Goal: Task Accomplishment & Management: Complete application form

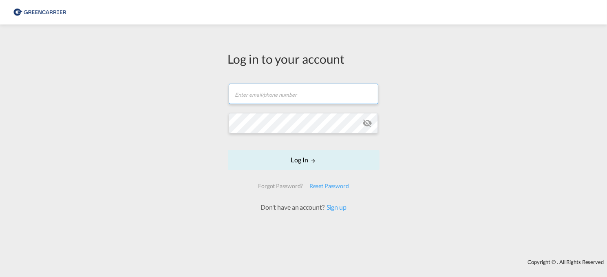
click at [303, 104] on input "text" at bounding box center [304, 94] width 150 height 20
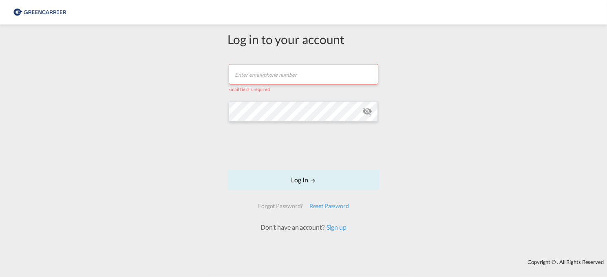
click at [275, 88] on div "Email field is required" at bounding box center [304, 88] width 150 height 8
drag, startPoint x: 275, startPoint y: 77, endPoint x: 282, endPoint y: 83, distance: 9.5
click at [275, 77] on input "text" at bounding box center [304, 74] width 150 height 20
type input "[EMAIL_ADDRESS][DOMAIN_NAME]"
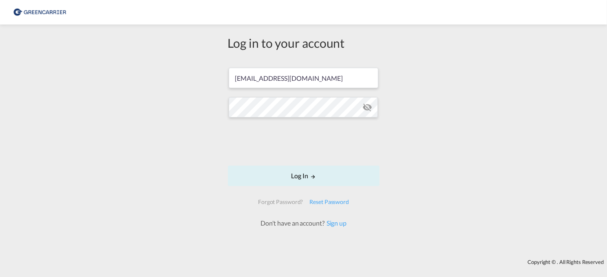
click at [261, 119] on form "[EMAIL_ADDRESS][DOMAIN_NAME] Password field is required Log In Forgot Password?…" at bounding box center [304, 144] width 152 height 168
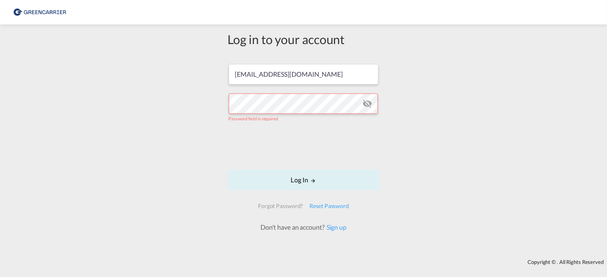
click at [174, 96] on div "Log in to your account [EMAIL_ADDRESS][DOMAIN_NAME] Password field is required …" at bounding box center [303, 142] width 607 height 226
click at [187, 104] on div "Log in to your account [EMAIL_ADDRESS][DOMAIN_NAME] Password field is required …" at bounding box center [303, 142] width 607 height 226
click at [372, 105] on md-icon "icon-eye-off" at bounding box center [367, 104] width 10 height 10
click at [288, 75] on input "[EMAIL_ADDRESS][DOMAIN_NAME]" at bounding box center [304, 74] width 150 height 20
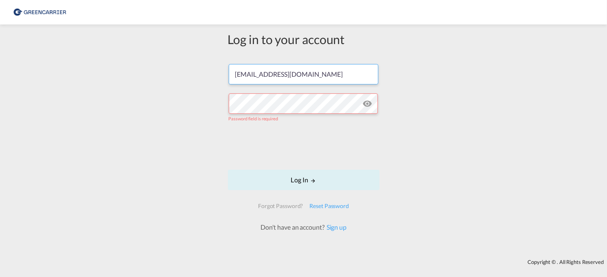
click at [288, 75] on input "[EMAIL_ADDRESS][DOMAIN_NAME]" at bounding box center [304, 74] width 150 height 20
click at [415, 111] on div "Log in to your account [EMAIL_ADDRESS][DOMAIN_NAME] Password field is required …" at bounding box center [303, 142] width 607 height 226
click at [330, 228] on link "Sign up" at bounding box center [336, 227] width 22 height 8
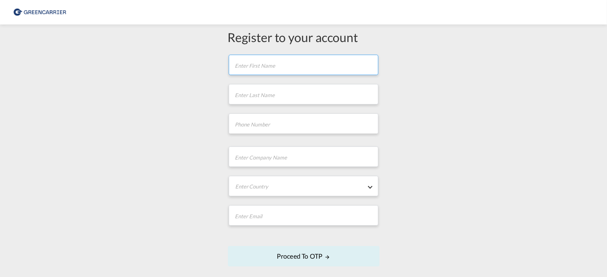
click at [251, 62] on input "text" at bounding box center [304, 65] width 150 height 20
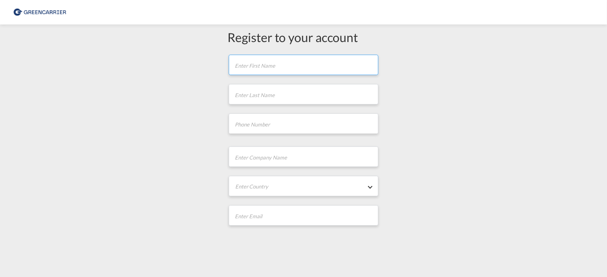
click at [292, 66] on input "text" at bounding box center [304, 65] width 150 height 20
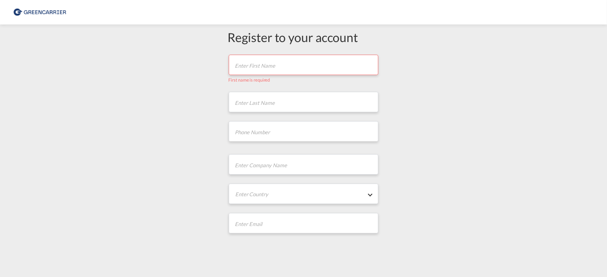
click at [437, 97] on div "Register to your account First name is required Last name is required Company N…" at bounding box center [303, 176] width 607 height 295
click at [283, 67] on input "text" at bounding box center [304, 65] width 150 height 20
type input "K"
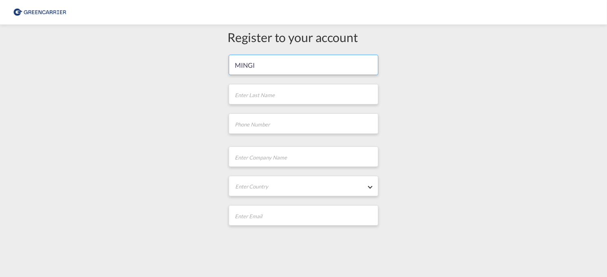
type input "MINGI"
type input "CHO"
click at [285, 117] on input "tel" at bounding box center [304, 123] width 150 height 20
paste input "49 69 7422 4613"
type input "49 69 7422 4613"
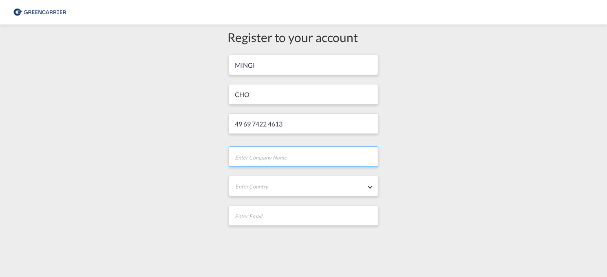
click at [238, 161] on input "text" at bounding box center [304, 156] width 150 height 20
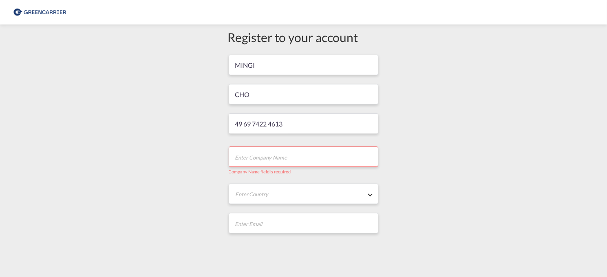
click at [312, 166] on input "text" at bounding box center [304, 156] width 150 height 20
paste input "H & FRIENDS GTL ([GEOGRAPHIC_DATA]) GmbH"
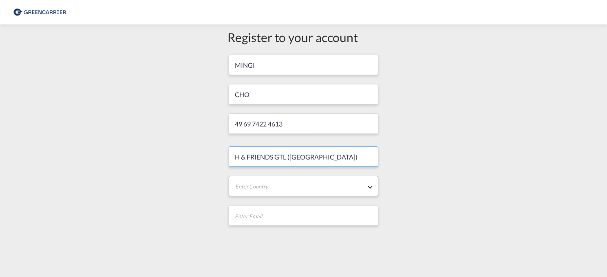
type input "H & FRIENDS GTL ([GEOGRAPHIC_DATA]) GmbH"
click at [245, 182] on md-select "Enter Country [GEOGRAPHIC_DATA] [GEOGRAPHIC_DATA] [GEOGRAPHIC_DATA] [US_STATE] …" at bounding box center [304, 186] width 150 height 20
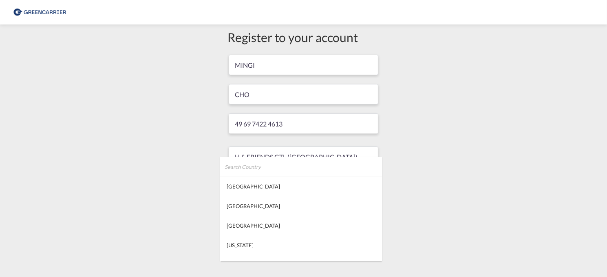
click at [300, 163] on input "search" at bounding box center [304, 167] width 158 height 20
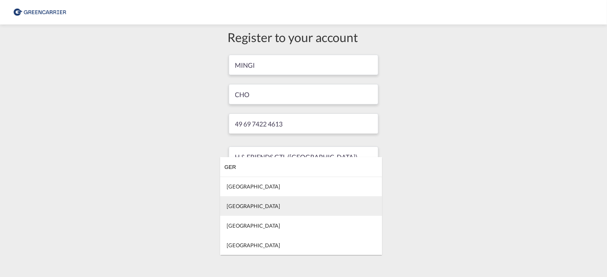
type input "GER"
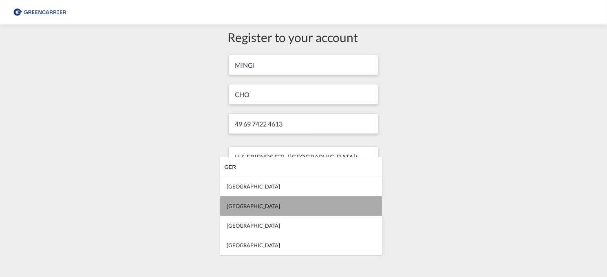
click at [250, 207] on md-option "[GEOGRAPHIC_DATA]" at bounding box center [301, 206] width 162 height 20
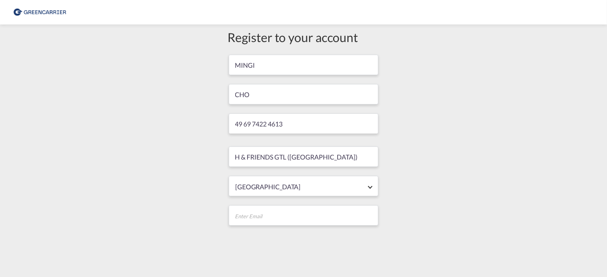
click at [461, 181] on div "Register to your account [PERSON_NAME] 49 69 7422 4613 H & FRIENDS GTL ([GEOGRA…" at bounding box center [303, 172] width 607 height 287
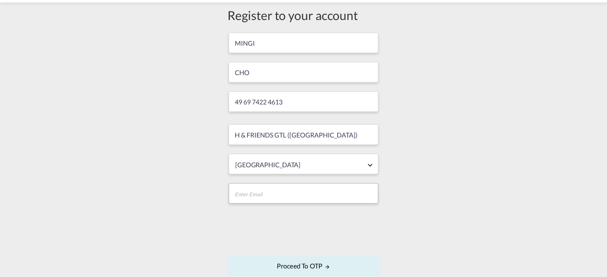
scroll to position [41, 0]
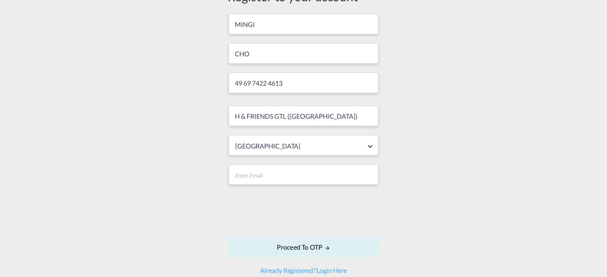
click at [296, 162] on form "[PERSON_NAME] 49 69 7422 4613 H & FRIENDS GTL ([GEOGRAPHIC_DATA]) GmbH [GEOGRAP…" at bounding box center [304, 144] width 152 height 262
click at [291, 170] on input "email" at bounding box center [304, 174] width 150 height 20
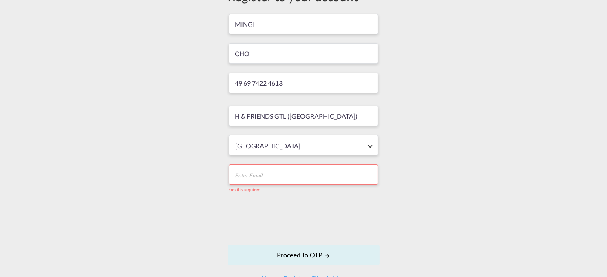
click at [295, 172] on input "email" at bounding box center [304, 174] width 150 height 20
paste input "[EMAIL_ADDRESS][DOMAIN_NAME]"
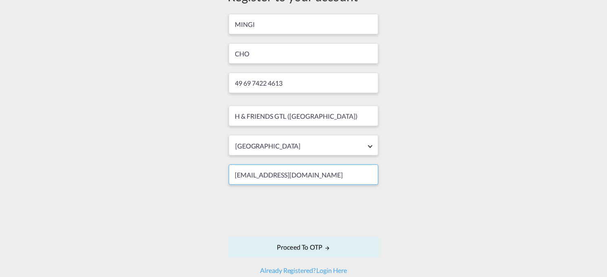
type input "[EMAIL_ADDRESS][DOMAIN_NAME]"
click at [425, 161] on div "Register to your account [PERSON_NAME] 49 69 7422 4613 H & FRIENDS GTL ([GEOGRA…" at bounding box center [303, 131] width 607 height 287
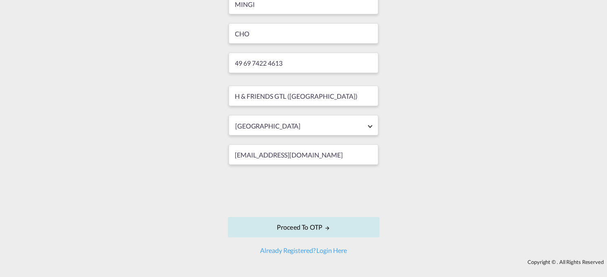
click at [299, 228] on button "Proceed to OTP" at bounding box center [304, 227] width 152 height 20
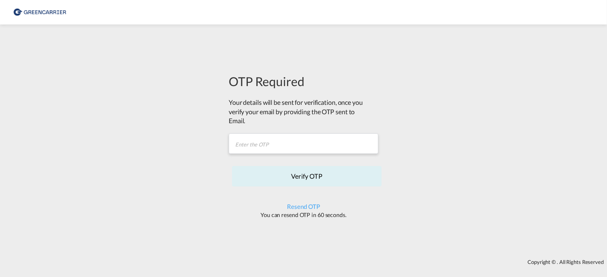
scroll to position [0, 0]
click at [272, 142] on input "text" at bounding box center [304, 143] width 150 height 20
click at [279, 138] on input "text" at bounding box center [304, 143] width 150 height 20
paste input "PAN93Y"
type input "PAN93Y"
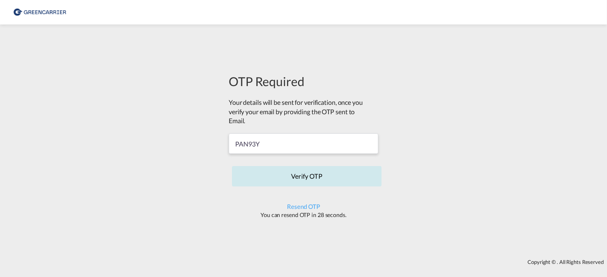
click at [252, 180] on button "Verify OTP" at bounding box center [307, 176] width 150 height 20
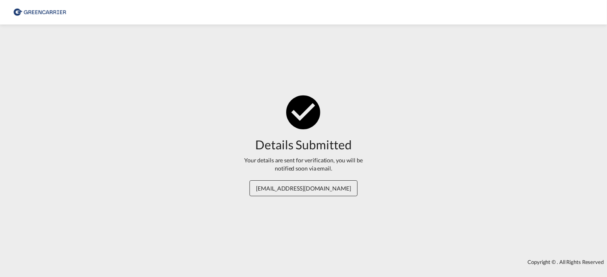
click at [298, 168] on div "Your details are sent for verification, you will be notified soon via email." at bounding box center [303, 164] width 135 height 16
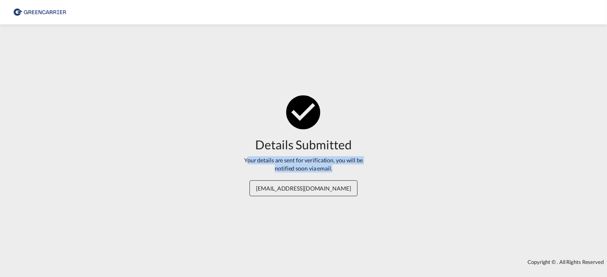
click at [298, 168] on div "Your details are sent for verification, you will be notified soon via email." at bounding box center [303, 164] width 135 height 16
click at [267, 166] on div "Your details are sent for verification, you will be notified soon via email." at bounding box center [303, 164] width 135 height 16
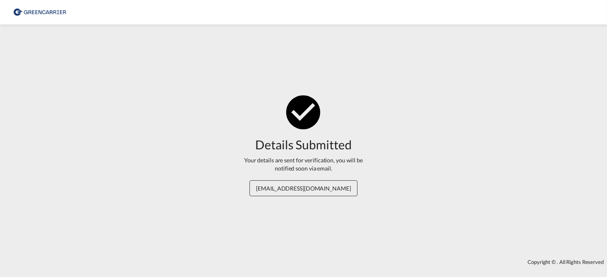
click at [294, 142] on div "Details Submitted" at bounding box center [303, 144] width 96 height 17
click at [285, 159] on div "Your details are sent for verification, you will be notified soon via email." at bounding box center [303, 164] width 135 height 16
click at [268, 161] on div "Your details are sent for verification, you will be notified soon via email." at bounding box center [303, 164] width 135 height 16
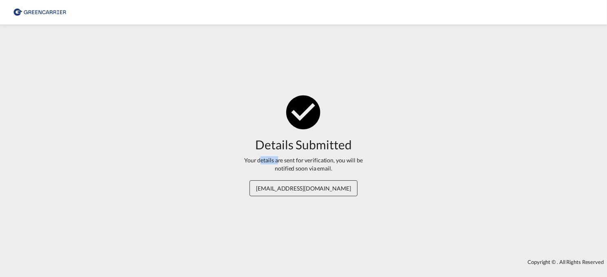
click at [268, 161] on div "Your details are sent for verification, you will be notified soon via email." at bounding box center [303, 164] width 135 height 16
click at [313, 168] on div "Your details are sent for verification, you will be notified soon via email." at bounding box center [303, 164] width 135 height 16
click at [313, 192] on span "[EMAIL_ADDRESS][DOMAIN_NAME]" at bounding box center [304, 188] width 108 height 16
click at [311, 190] on span "[EMAIL_ADDRESS][DOMAIN_NAME]" at bounding box center [304, 188] width 108 height 16
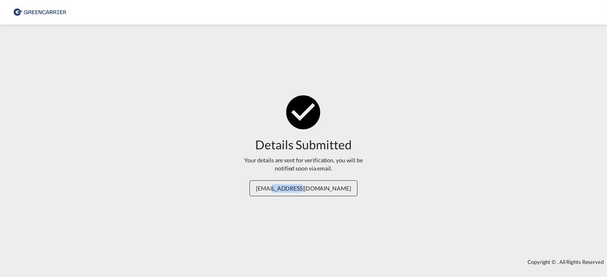
click at [311, 190] on span "[EMAIL_ADDRESS][DOMAIN_NAME]" at bounding box center [304, 188] width 108 height 16
click at [263, 208] on div "Details Submitted Your details are sent for verification, you will be notified …" at bounding box center [303, 142] width 607 height 226
